Goal: Information Seeking & Learning: Find specific fact

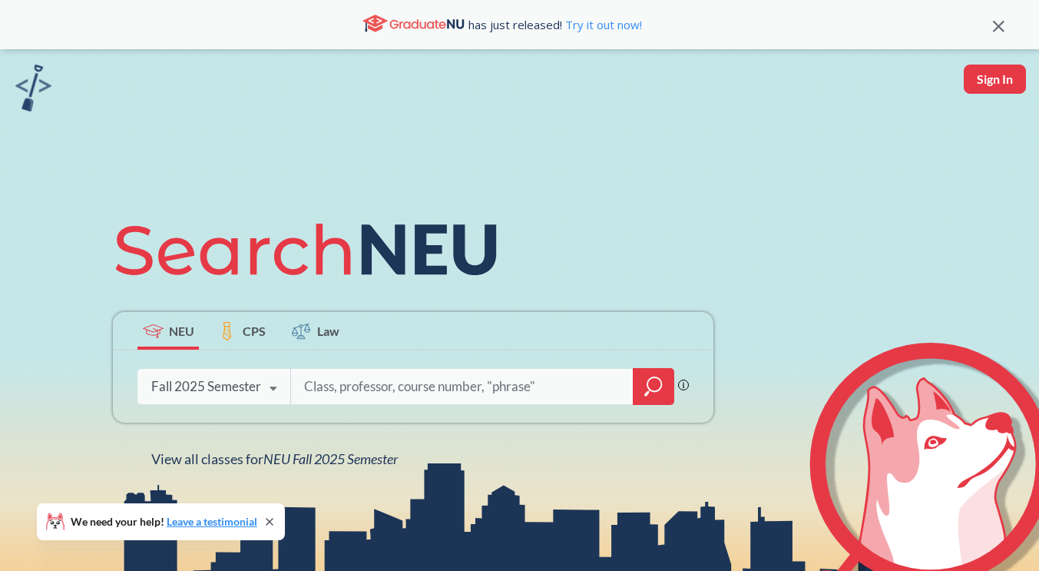
click at [332, 390] on input "search" at bounding box center [462, 386] width 319 height 32
type input "cs 5001"
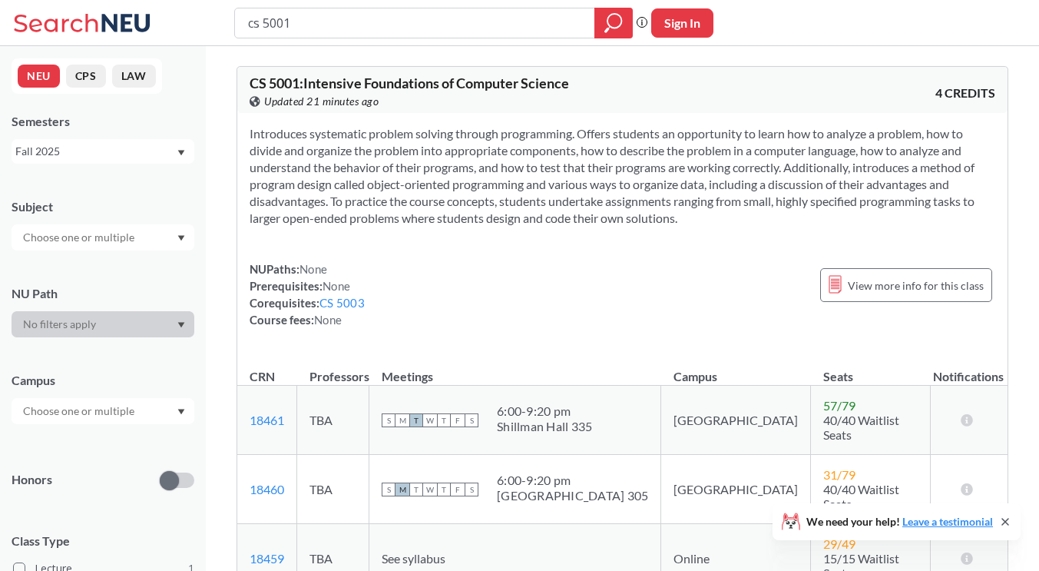
scroll to position [154, 0]
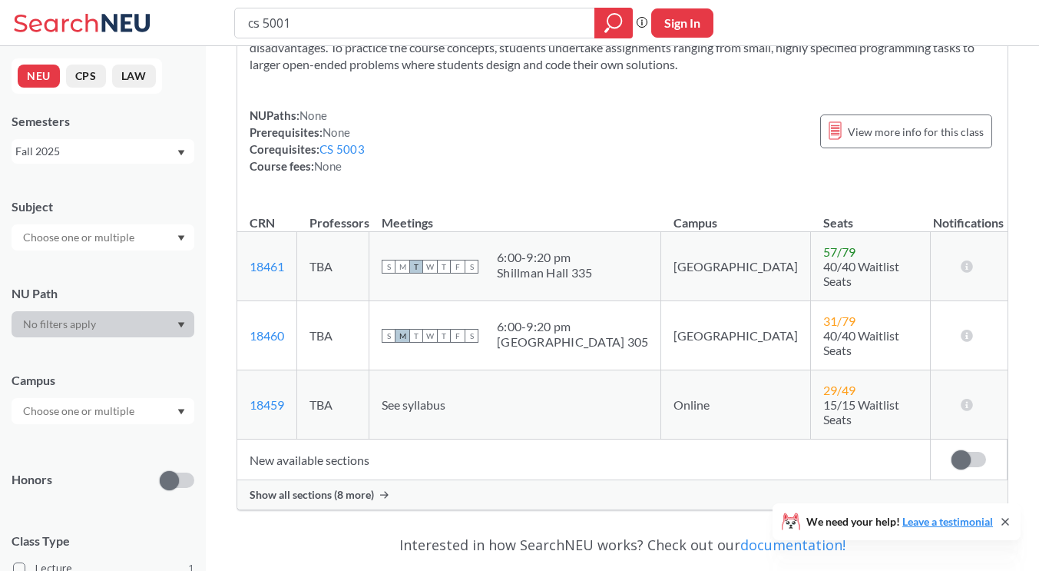
click at [334, 488] on span "Show all sections (8 more)" at bounding box center [312, 495] width 124 height 14
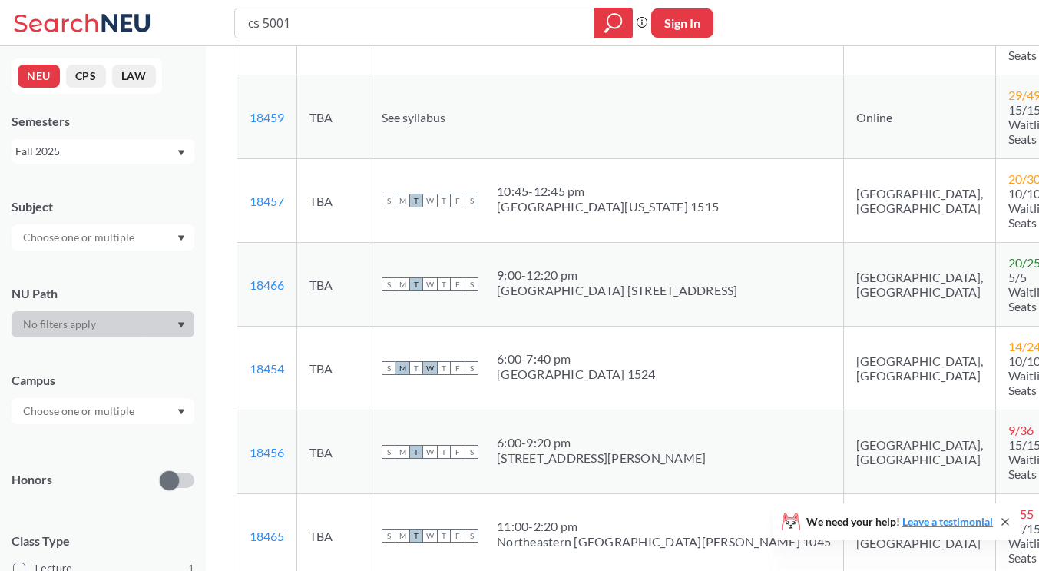
scroll to position [461, 0]
click at [296, 24] on input "cs 5001" at bounding box center [414, 23] width 337 height 26
type input "cs 5003"
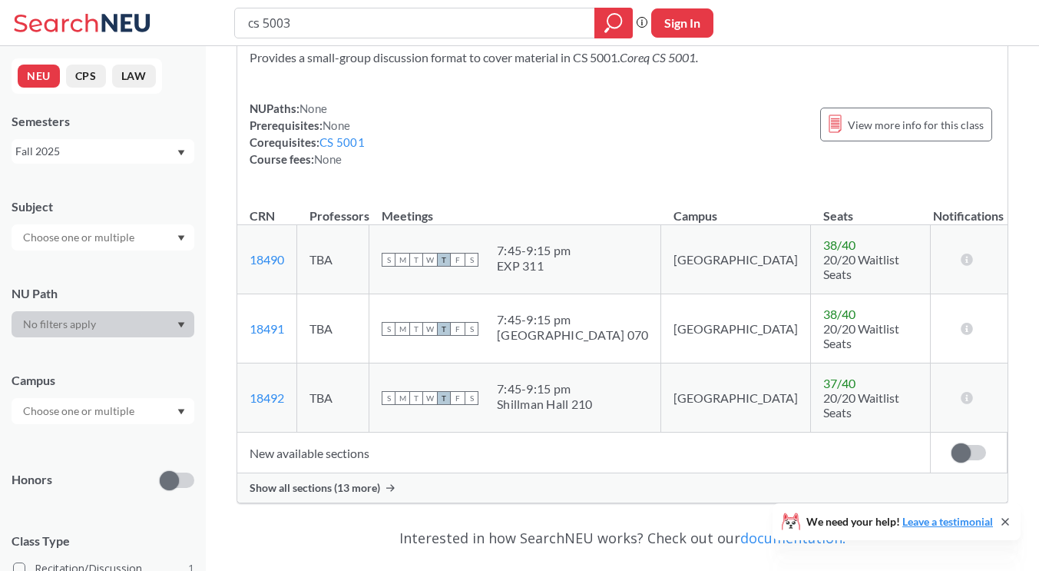
scroll to position [154, 0]
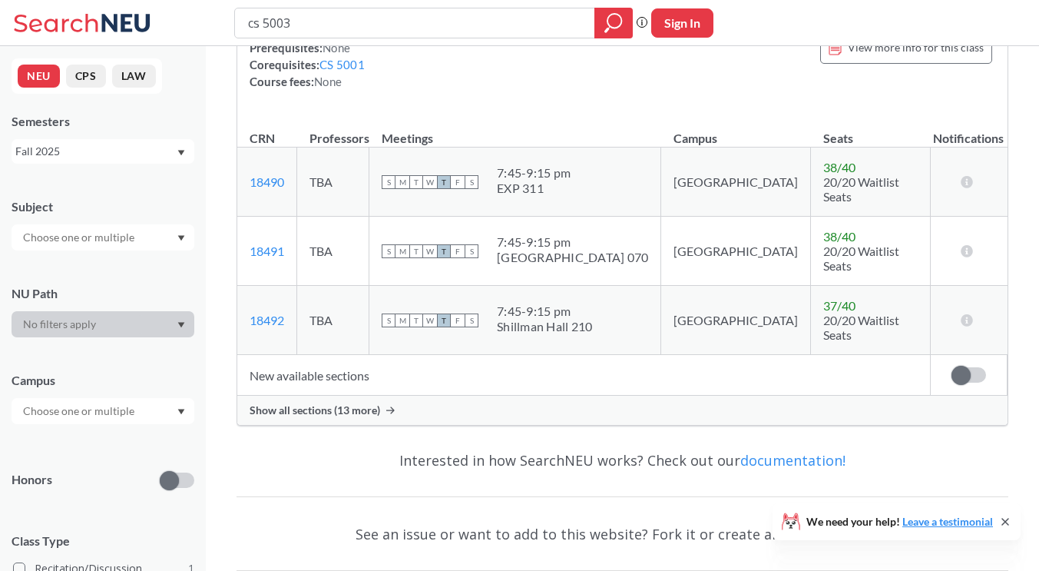
click at [309, 403] on span "Show all sections (13 more)" at bounding box center [315, 410] width 131 height 14
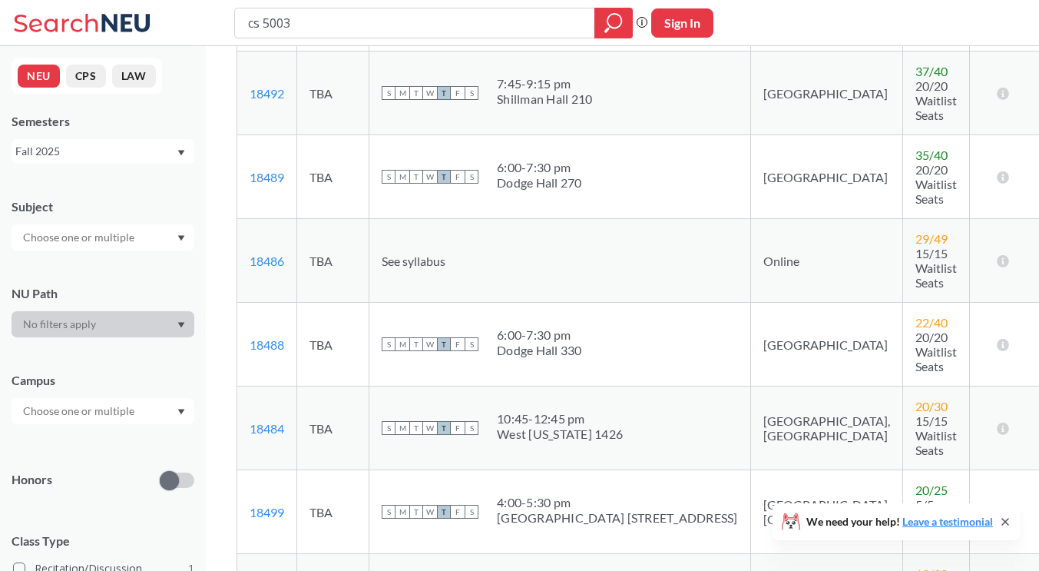
scroll to position [461, 0]
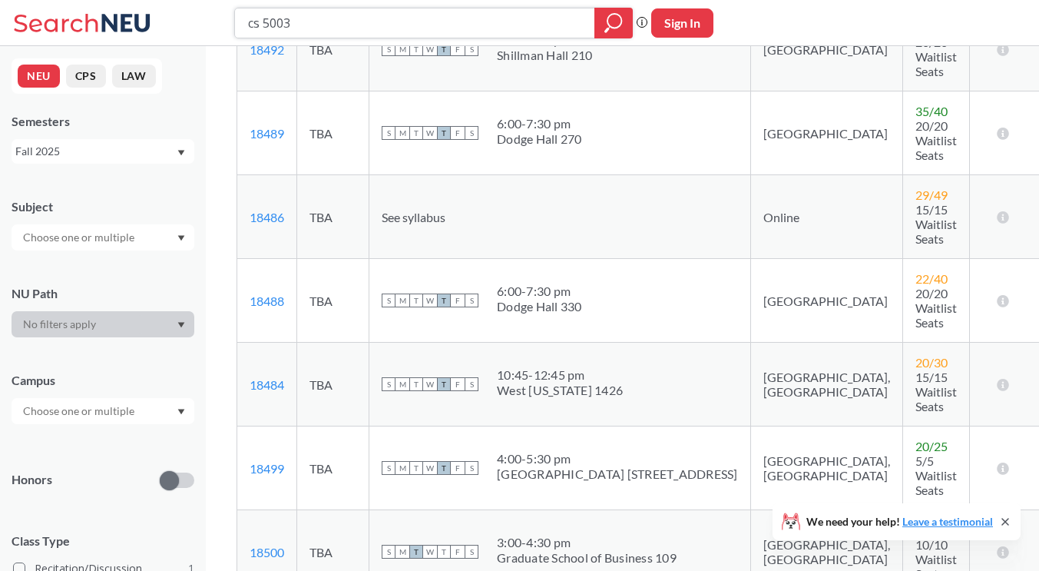
click at [334, 19] on input "cs 5003" at bounding box center [414, 23] width 337 height 26
type input "cs 5002"
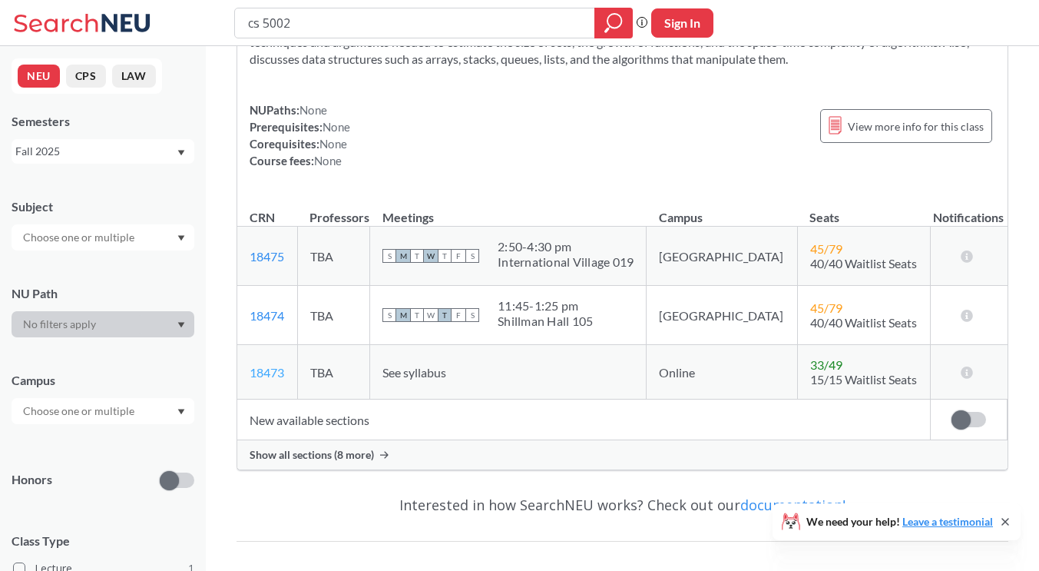
scroll to position [154, 0]
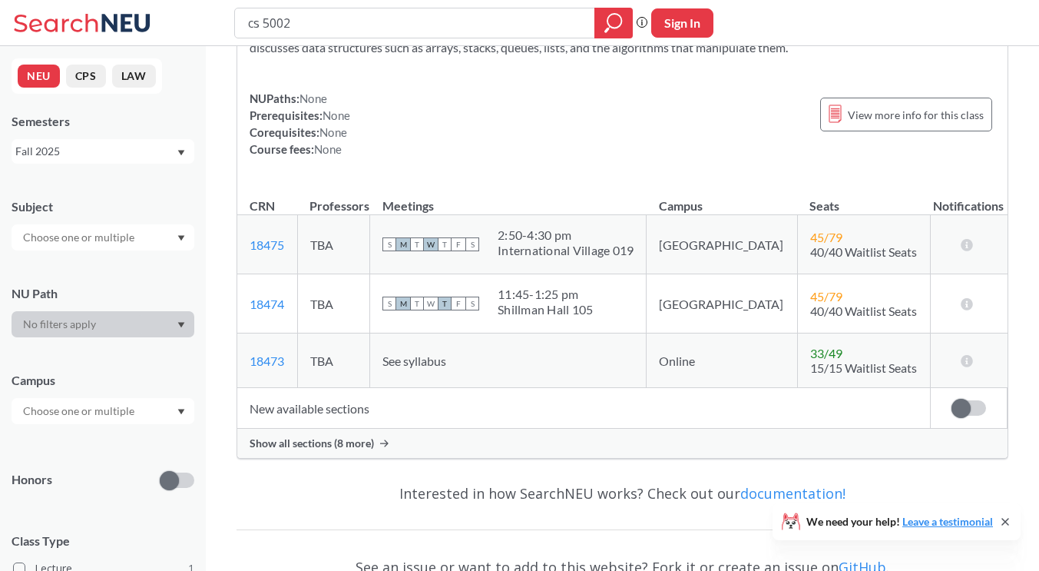
click at [279, 434] on div "Show all sections (8 more)" at bounding box center [622, 442] width 770 height 29
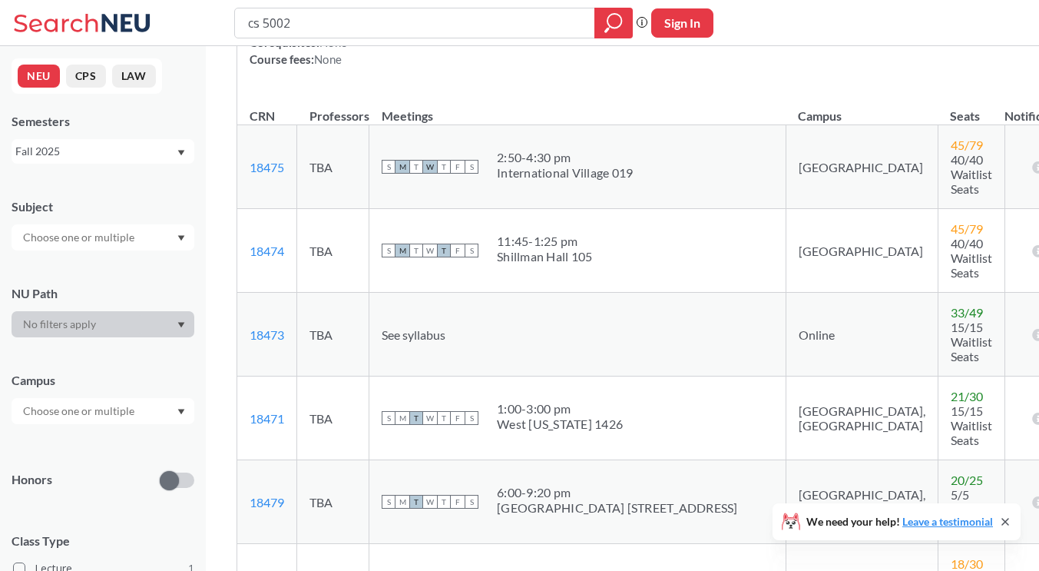
scroll to position [307, 0]
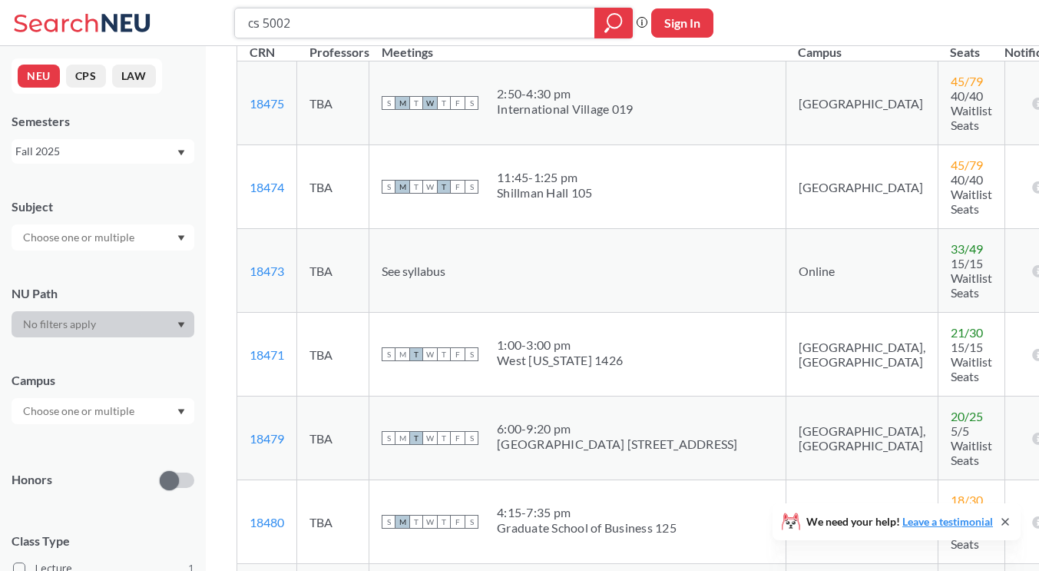
click at [376, 24] on input "cs 5002" at bounding box center [414, 23] width 337 height 26
type input "cs 5200"
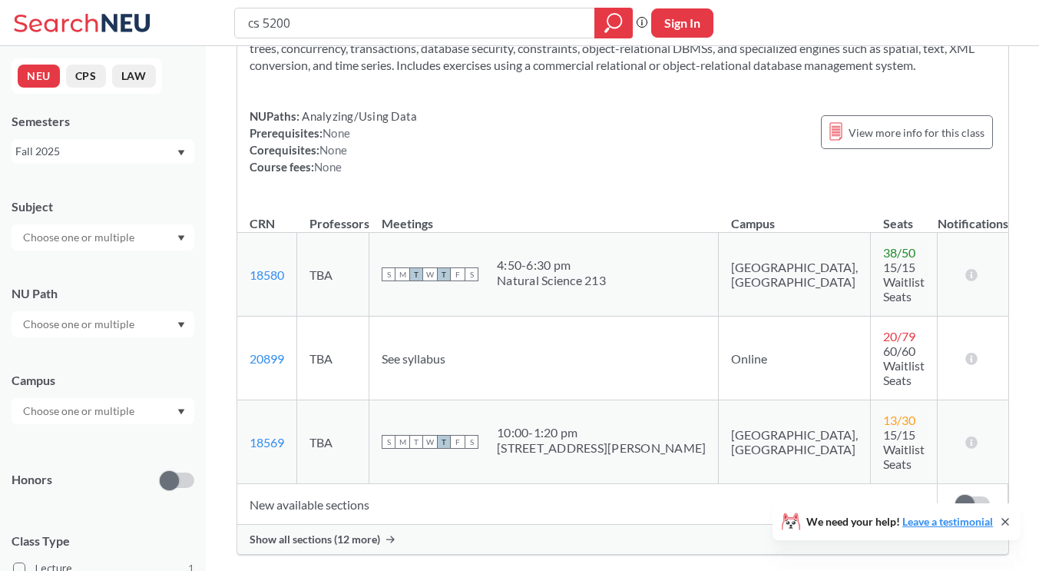
scroll to position [154, 0]
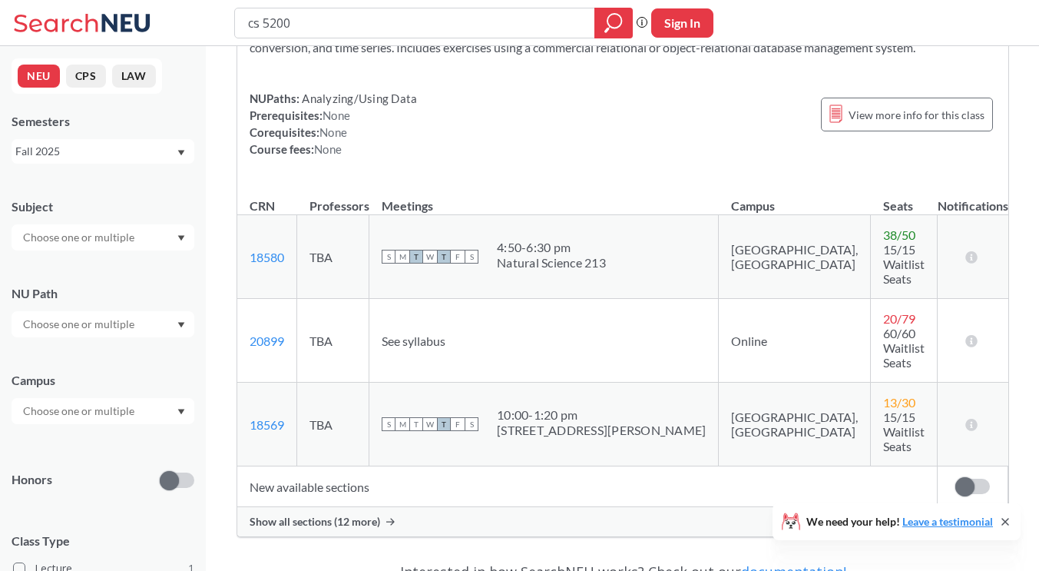
click at [319, 514] on span "Show all sections (12 more)" at bounding box center [315, 521] width 131 height 14
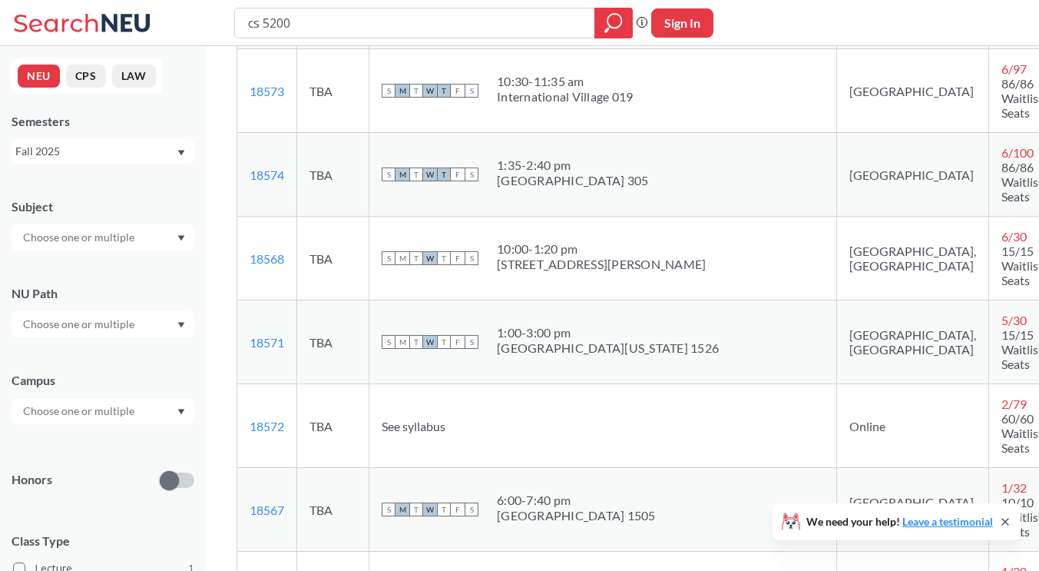
scroll to position [768, 0]
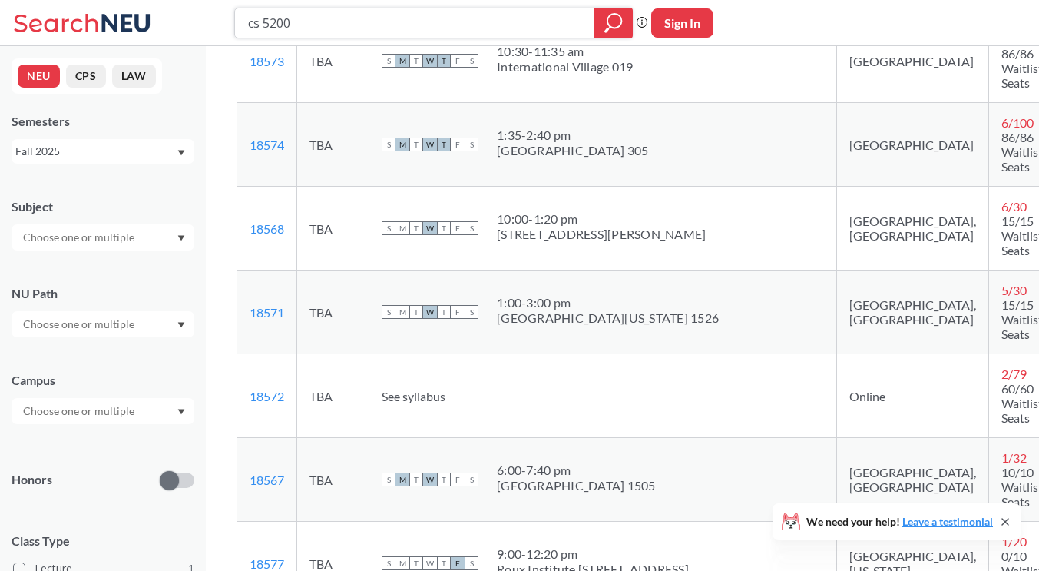
click at [319, 20] on input "cs 5200" at bounding box center [414, 23] width 337 height 26
type input "cs 5010"
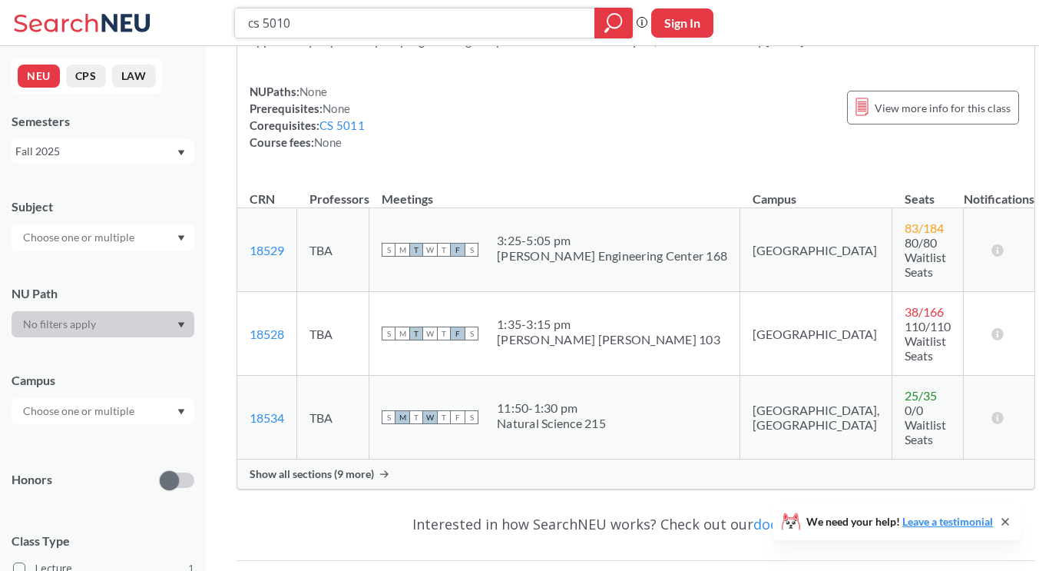
scroll to position [230, 0]
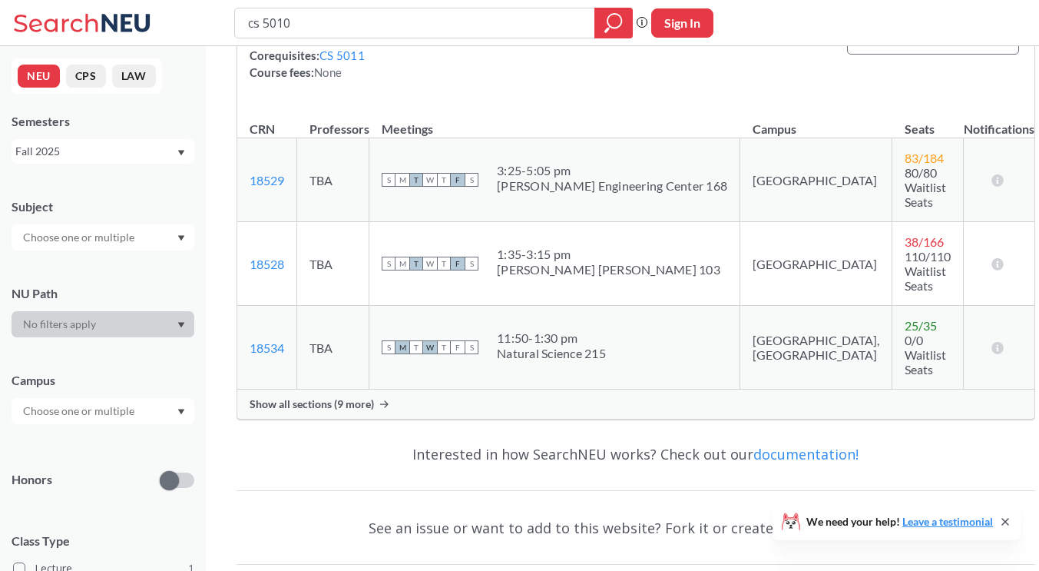
click at [322, 397] on span "Show all sections (9 more)" at bounding box center [312, 404] width 124 height 14
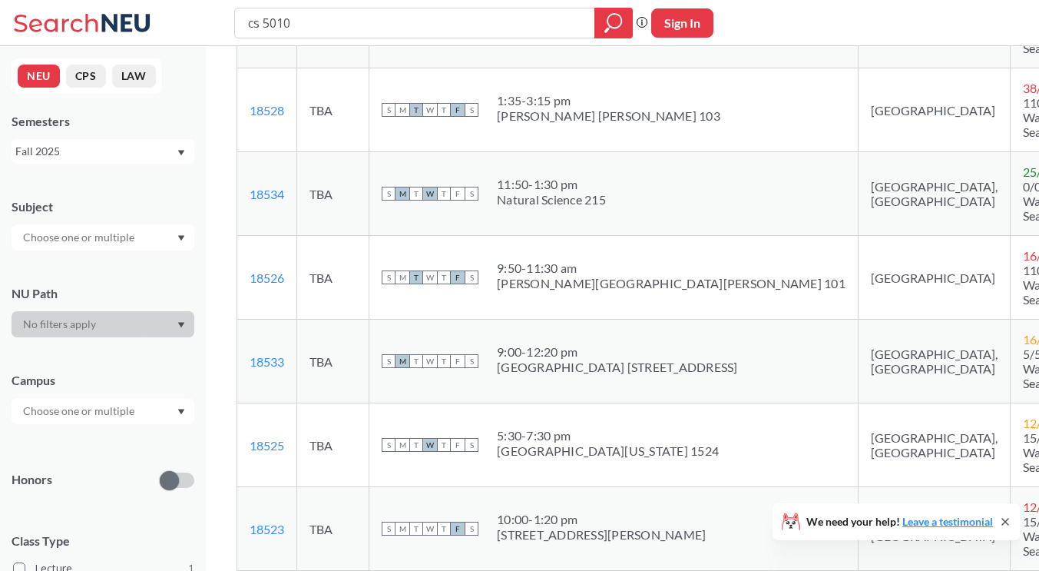
scroll to position [461, 0]
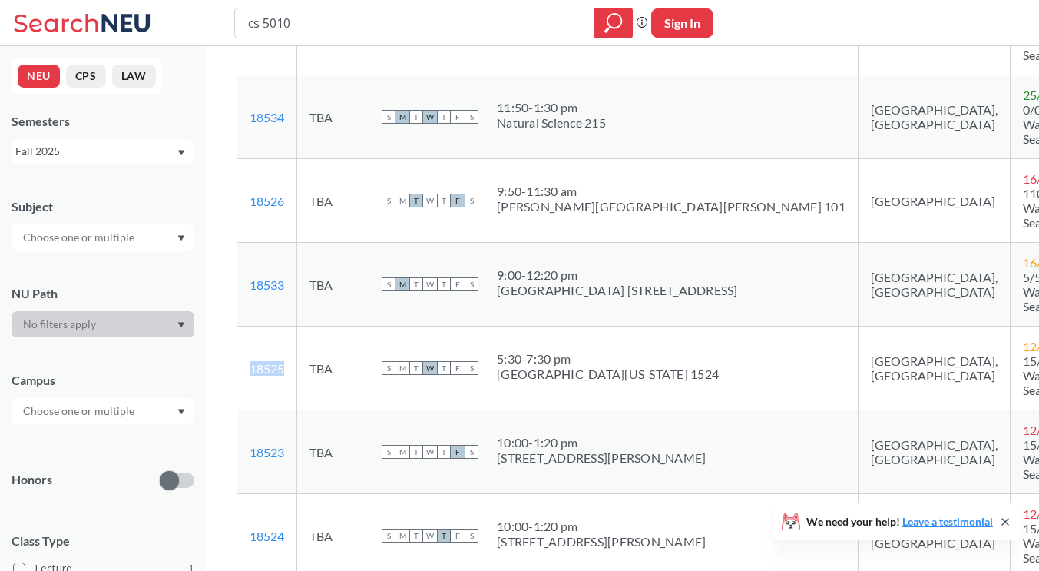
drag, startPoint x: 294, startPoint y: 291, endPoint x: 253, endPoint y: 293, distance: 41.5
click at [253, 326] on td "18525 View this section on Banner." at bounding box center [267, 368] width 60 height 84
copy link "18525"
